Goal: Unclear

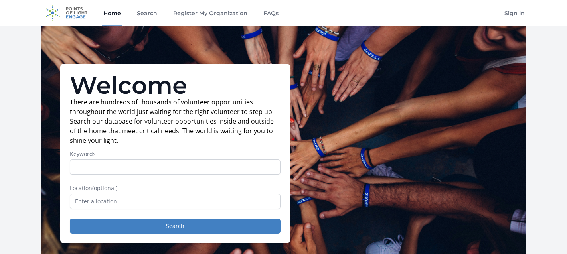
scroll to position [11, 0]
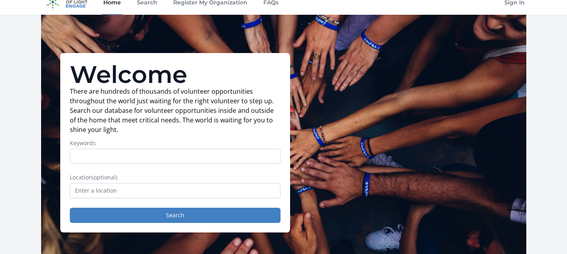
click at [211, 105] on p "There are hundreds of thousands of volunteer opportunities throughout the world…" at bounding box center [175, 111] width 211 height 48
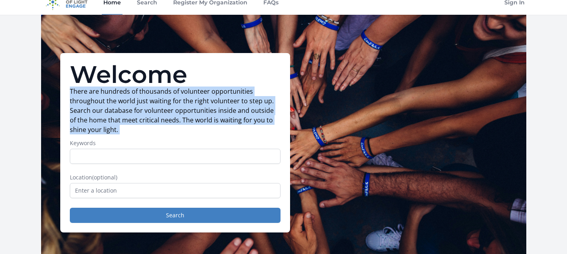
click at [211, 105] on p "There are hundreds of thousands of volunteer opportunities throughout the world…" at bounding box center [175, 111] width 211 height 48
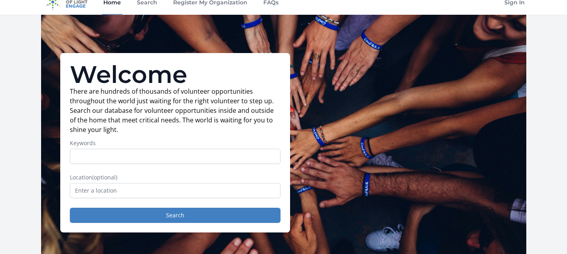
click at [202, 109] on p "There are hundreds of thousands of volunteer opportunities throughout the world…" at bounding box center [175, 111] width 211 height 48
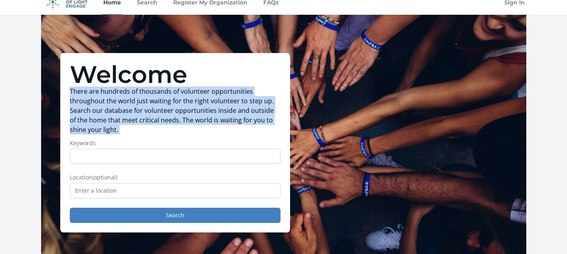
click at [202, 109] on p "There are hundreds of thousands of volunteer opportunities throughout the world…" at bounding box center [175, 111] width 211 height 48
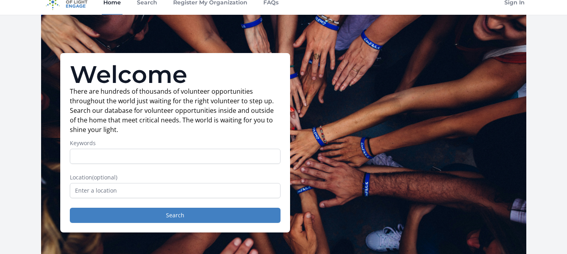
click at [186, 105] on p "There are hundreds of thousands of volunteer opportunities throughout the world…" at bounding box center [175, 111] width 211 height 48
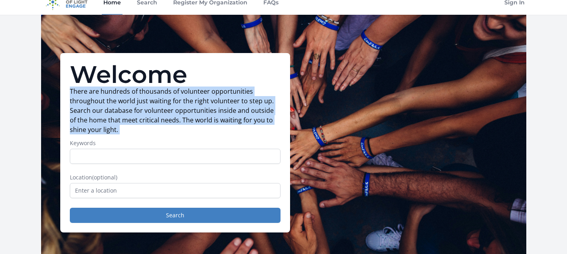
click at [186, 105] on p "There are hundreds of thousands of volunteer opportunities throughout the world…" at bounding box center [175, 111] width 211 height 48
